Goal: Browse casually

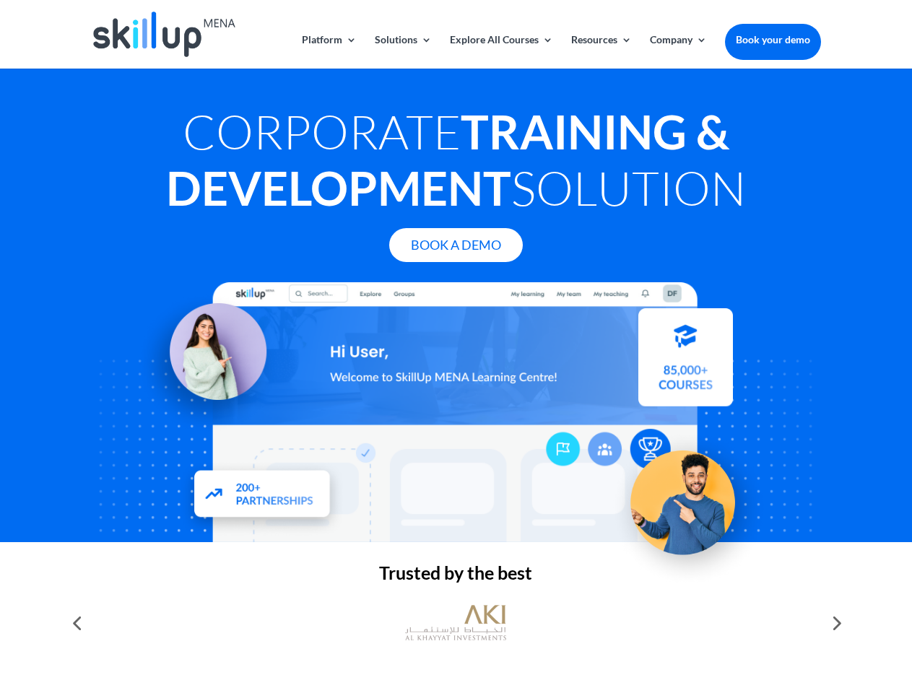
click at [456, 347] on div at bounding box center [456, 412] width 730 height 260
click at [402, 51] on link "Solutions" at bounding box center [403, 52] width 57 height 34
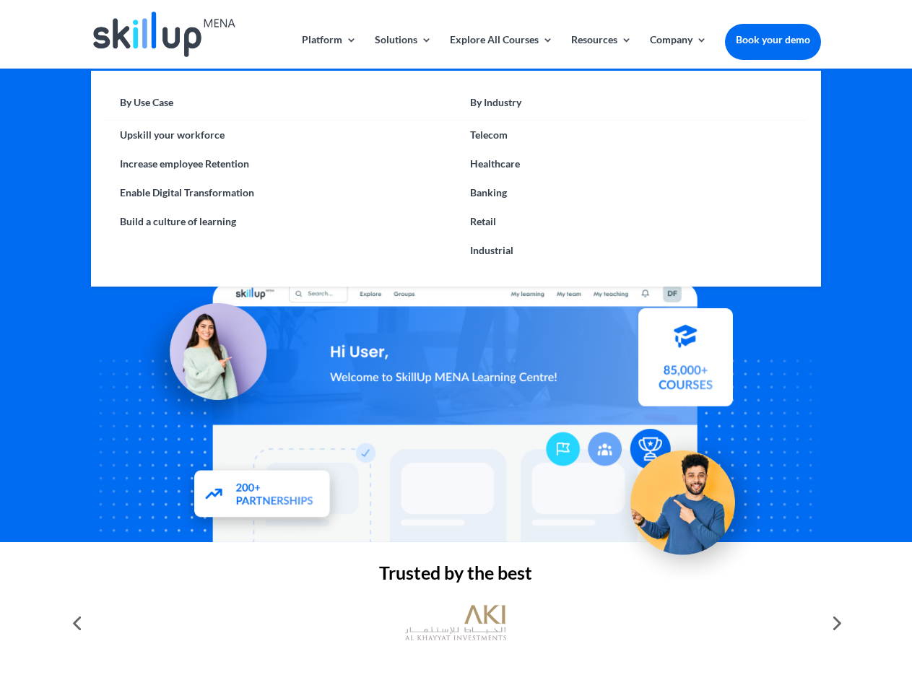
click at [501, 51] on link "Explore All Courses" at bounding box center [501, 52] width 103 height 34
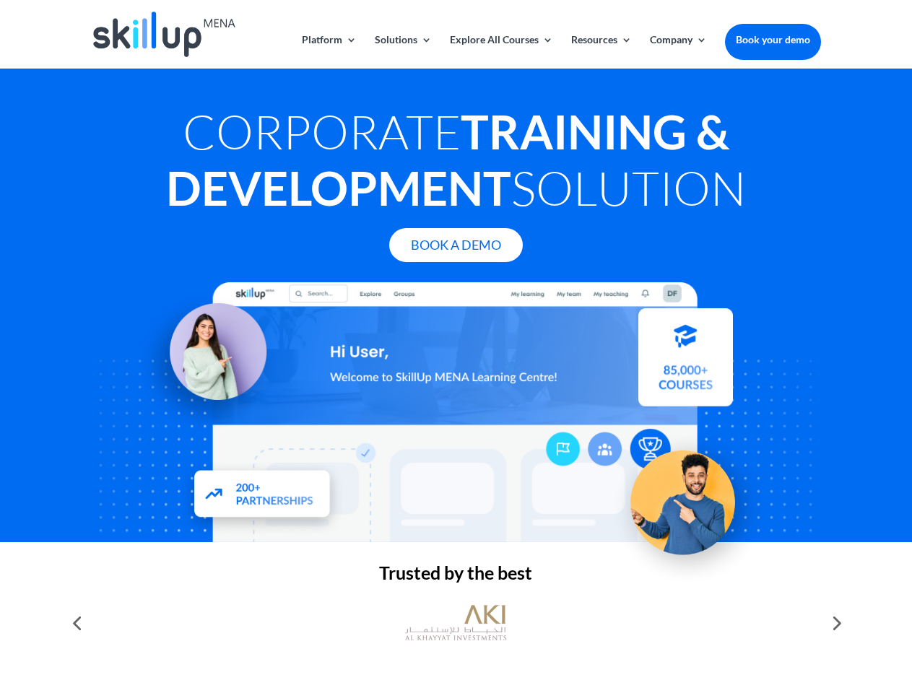
click at [600, 51] on link "Resources" at bounding box center [601, 52] width 61 height 34
click at [678, 51] on link "Company" at bounding box center [678, 52] width 57 height 34
click at [456, 623] on img at bounding box center [455, 623] width 101 height 51
